Goal: Task Accomplishment & Management: Complete application form

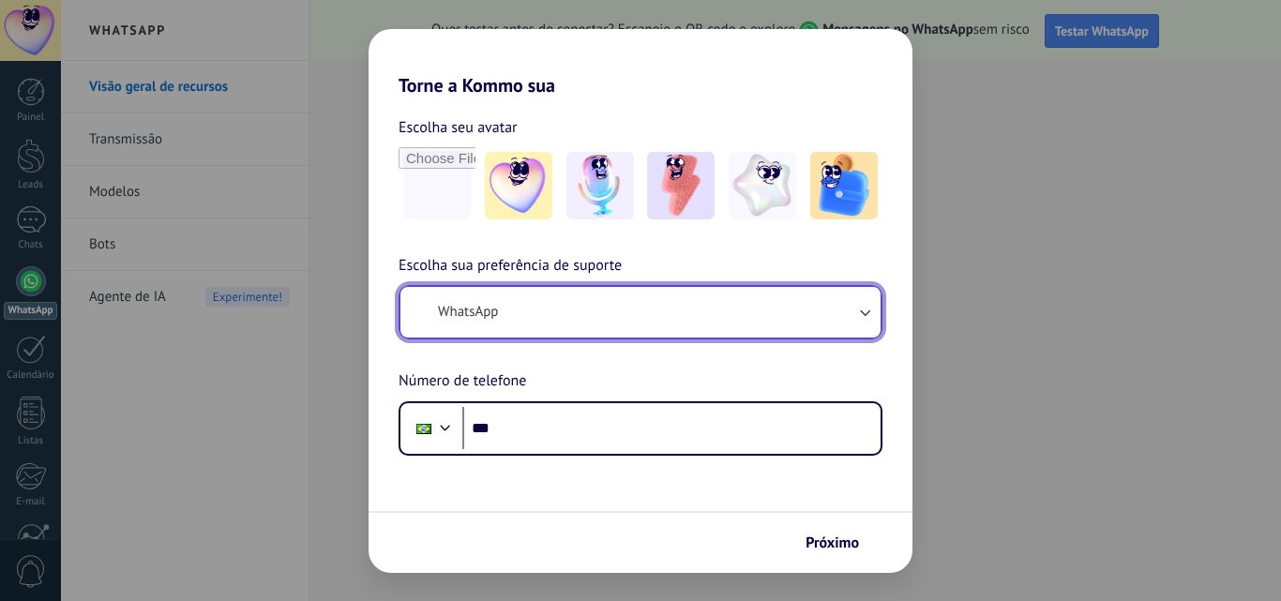
click at [739, 315] on button "WhatsApp" at bounding box center [640, 312] width 480 height 51
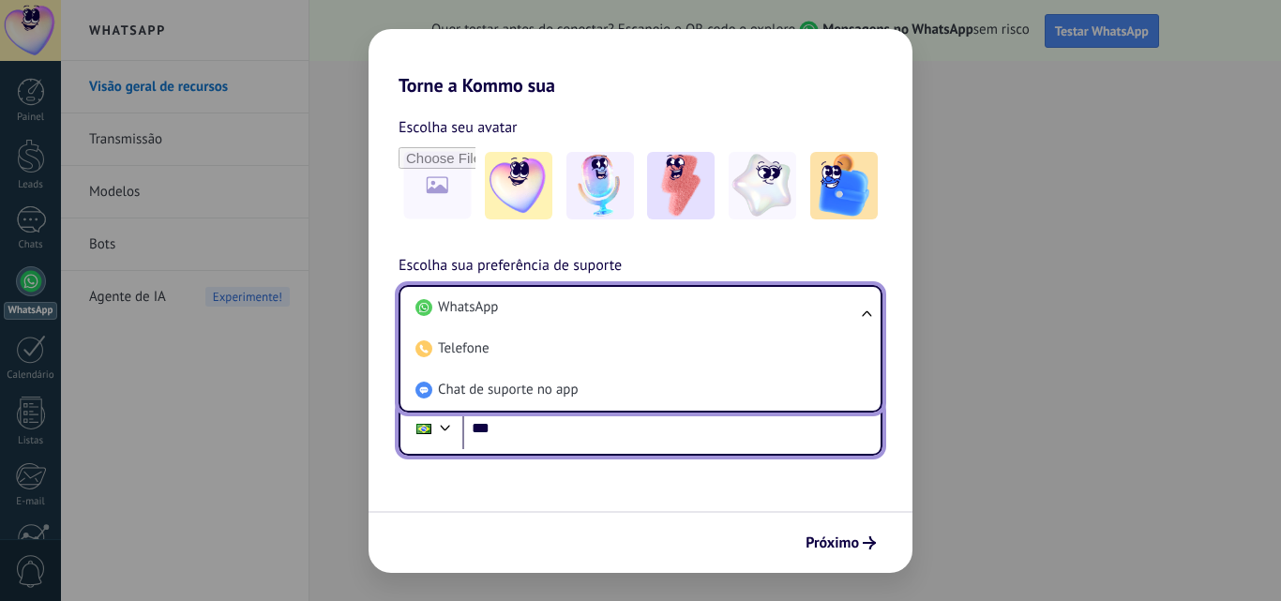
click at [742, 437] on input "***" at bounding box center [671, 428] width 418 height 43
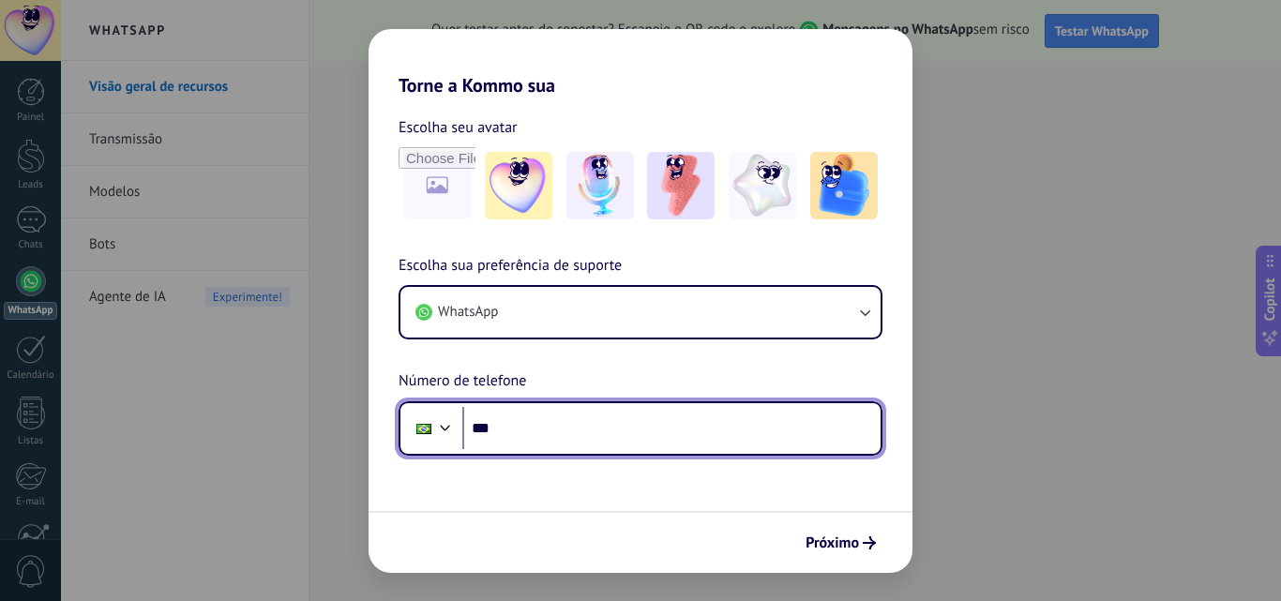
click at [742, 437] on input "***" at bounding box center [671, 428] width 418 height 43
type input "**********"
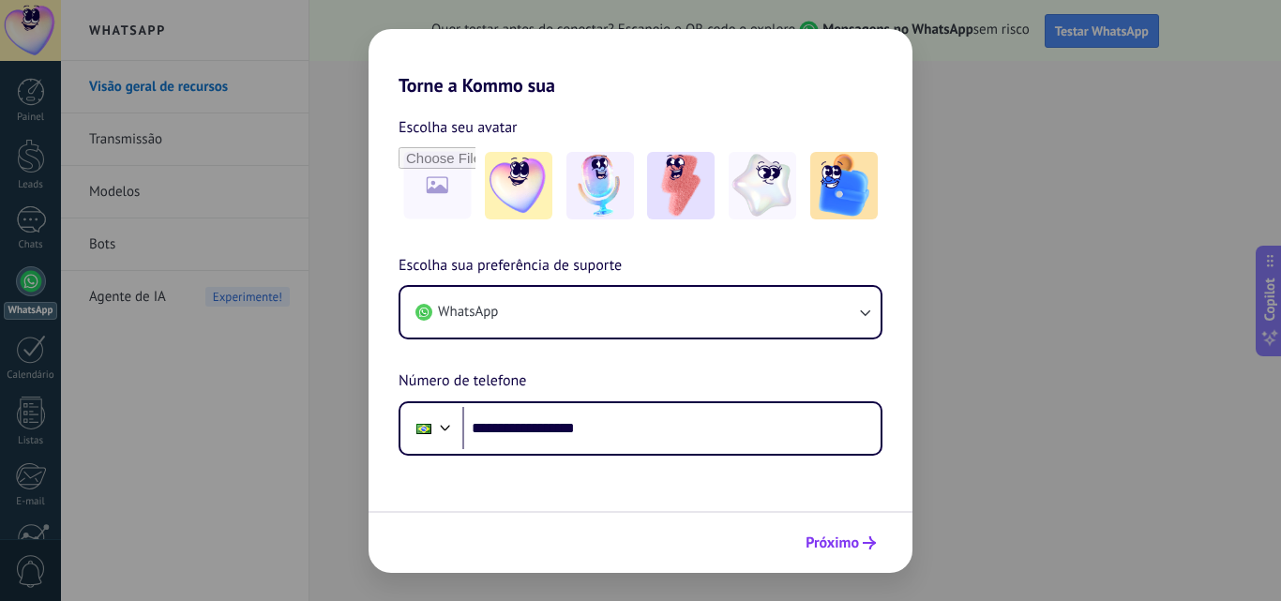
click at [824, 531] on button "Próximo" at bounding box center [840, 543] width 87 height 32
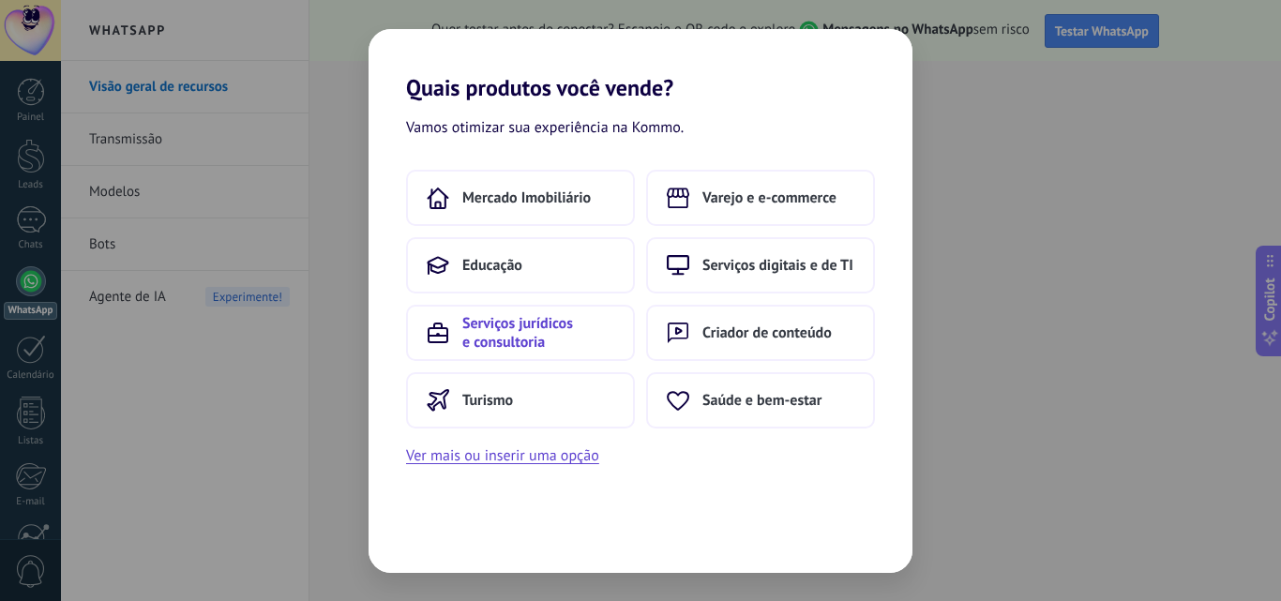
click at [579, 348] on span "Serviços jurídicos e consultoria" at bounding box center [538, 332] width 152 height 37
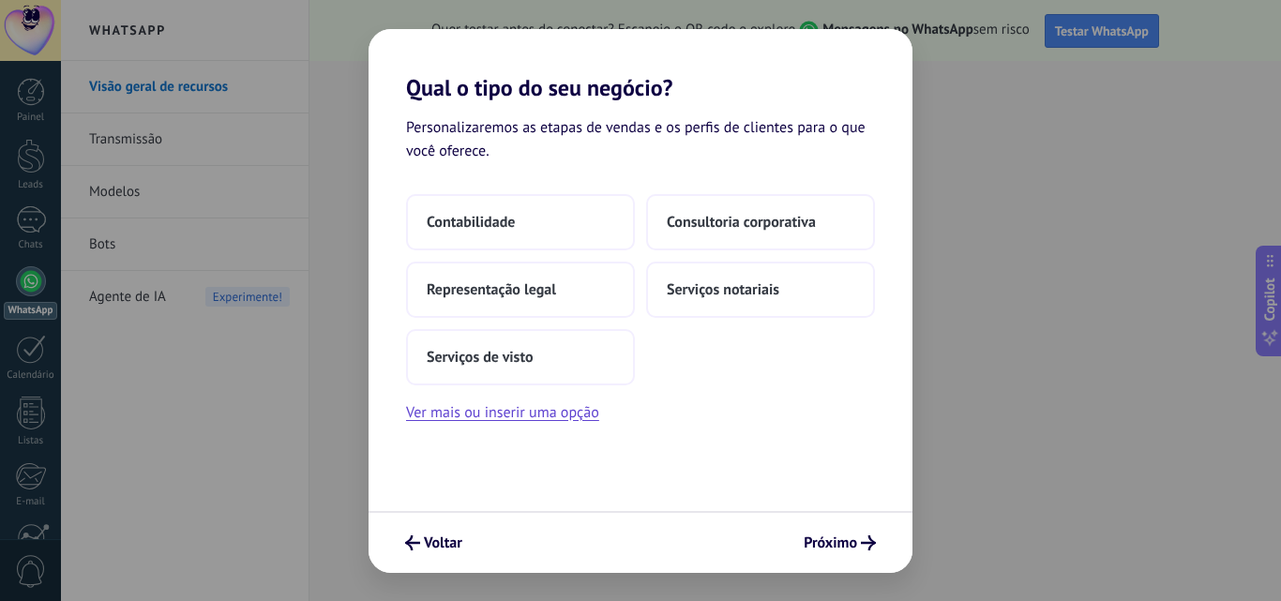
click at [831, 322] on div "Contabilidade Consultoria corporativa Representação legal Serviços notariais Se…" at bounding box center [640, 289] width 469 height 191
drag, startPoint x: 831, startPoint y: 322, endPoint x: 458, endPoint y: 478, distance: 403.4
click at [458, 478] on div "Personalizaremos as etapas de vendas e os perfis de clientes para o que você of…" at bounding box center [640, 306] width 544 height 410
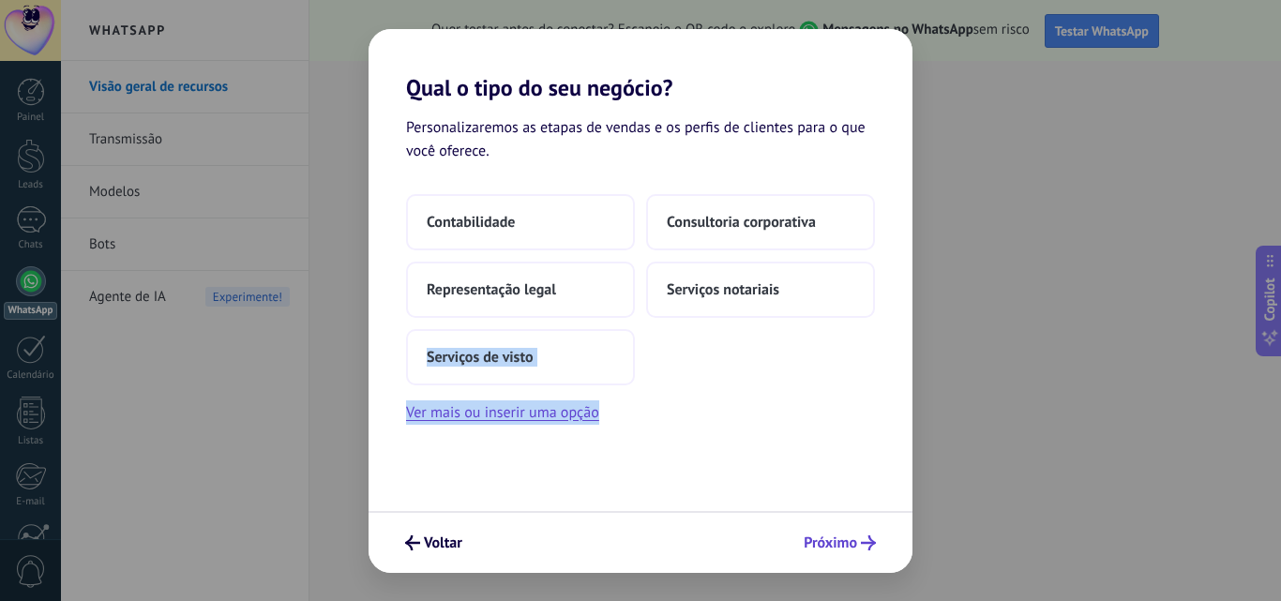
click at [846, 558] on button "Próximo" at bounding box center [839, 543] width 89 height 32
click at [438, 540] on span "Voltar" at bounding box center [443, 542] width 38 height 13
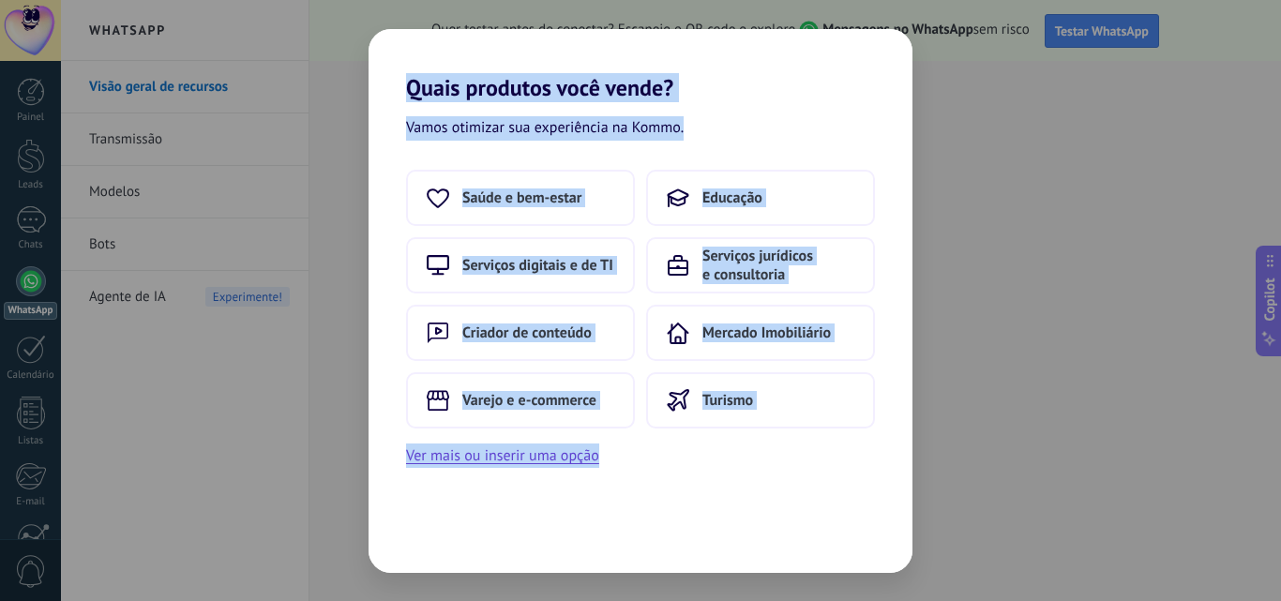
click at [702, 476] on div "Vamos otimizar sua experiência na Kommo. Saúde e bem-estar Educação Serviços di…" at bounding box center [640, 337] width 544 height 472
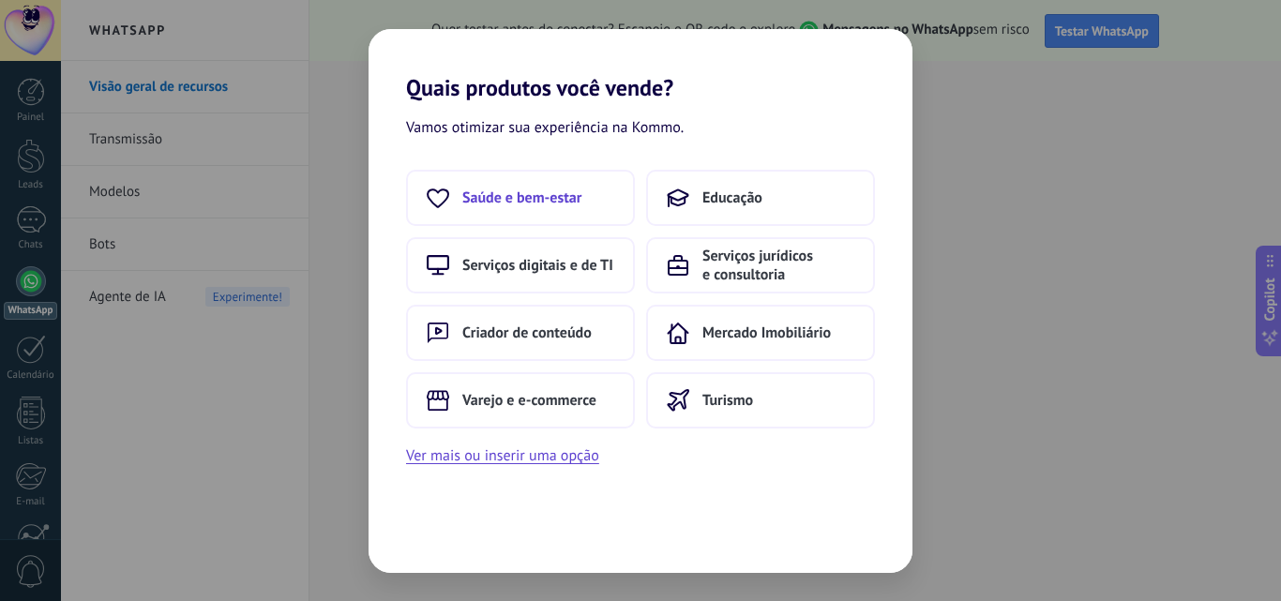
click at [549, 193] on span "Saúde e bem-estar" at bounding box center [521, 197] width 119 height 19
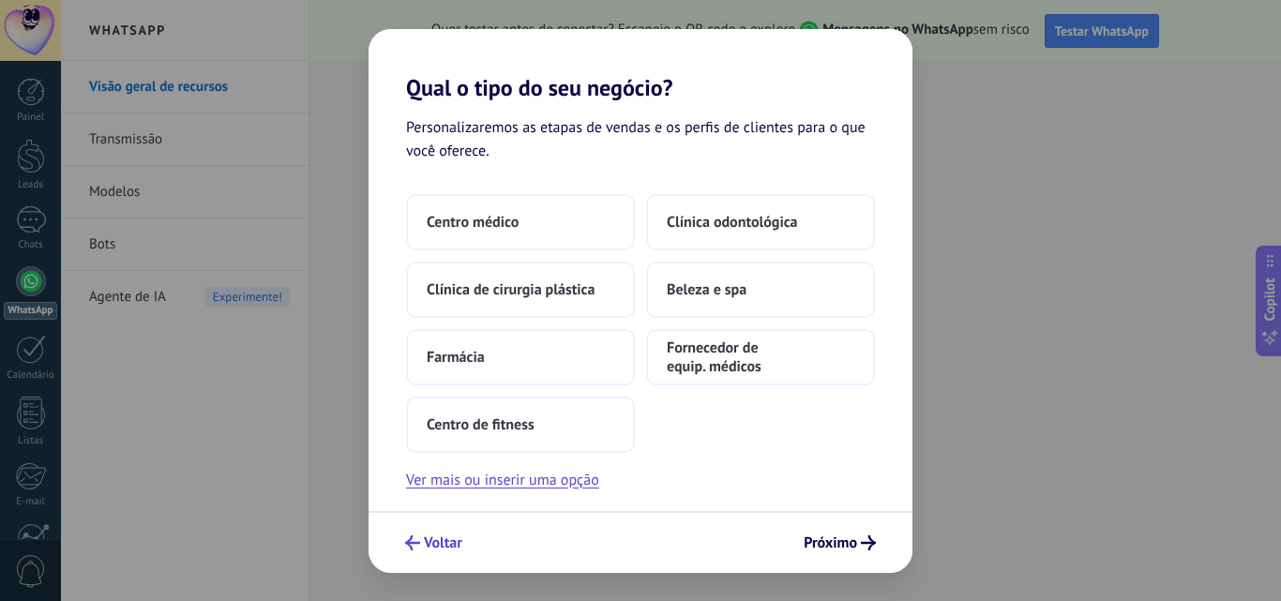
drag, startPoint x: 441, startPoint y: 571, endPoint x: 442, endPoint y: 538, distance: 32.9
click at [442, 538] on div "Voltar Próximo" at bounding box center [640, 542] width 544 height 62
click at [442, 538] on span "Voltar" at bounding box center [443, 542] width 38 height 13
